Goal: Find specific page/section: Find specific page/section

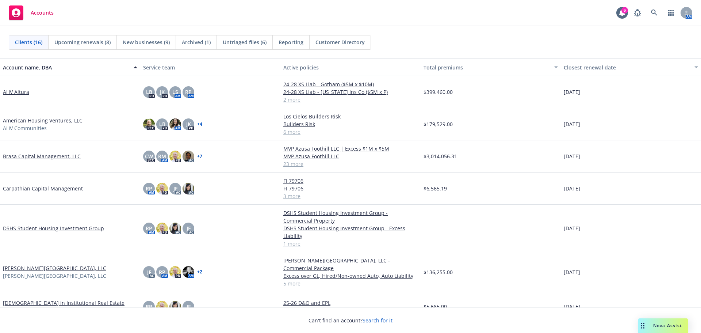
scroll to position [73, 0]
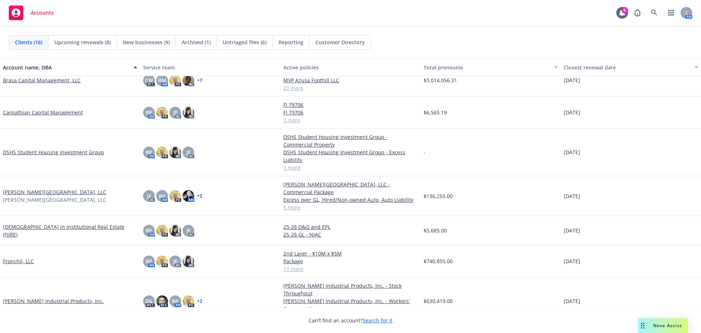
click at [57, 192] on link "[PERSON_NAME][GEOGRAPHIC_DATA], LLC" at bounding box center [54, 192] width 103 height 8
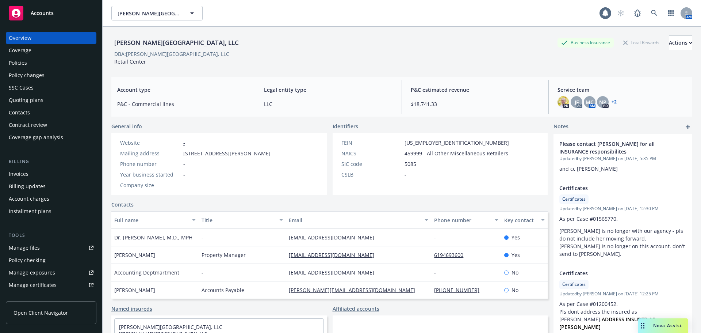
click at [31, 62] on div "Policies" at bounding box center [51, 63] width 85 height 12
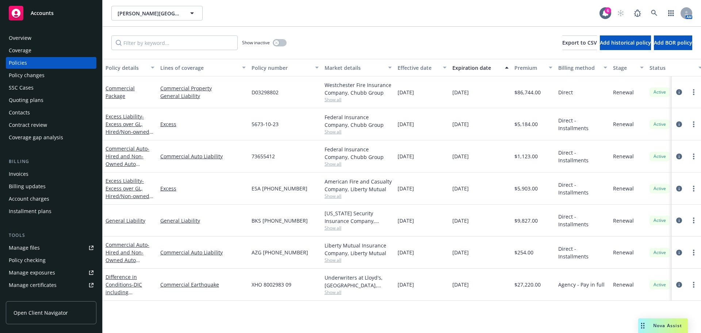
click at [19, 16] on rect at bounding box center [16, 13] width 15 height 15
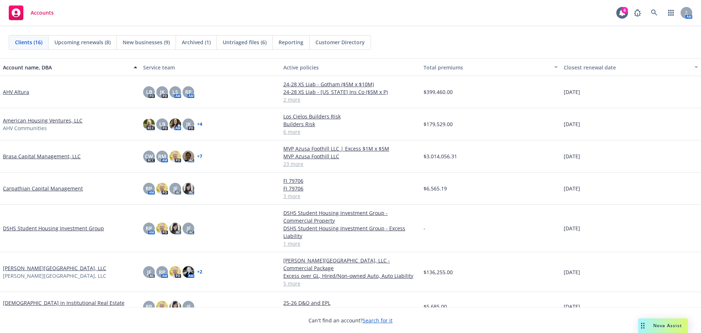
click at [291, 101] on link "2 more" at bounding box center [350, 100] width 134 height 8
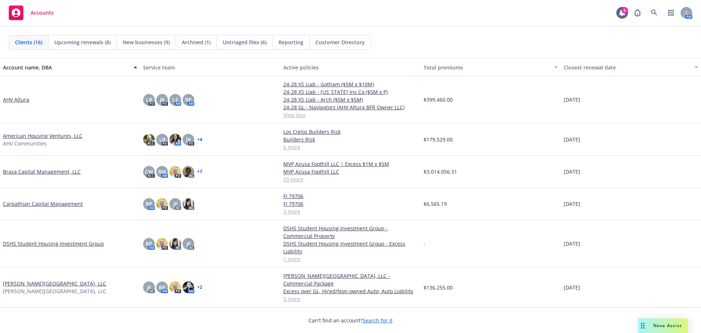
click at [294, 148] on link "6 more" at bounding box center [350, 147] width 134 height 8
